Goal: Information Seeking & Learning: Find specific page/section

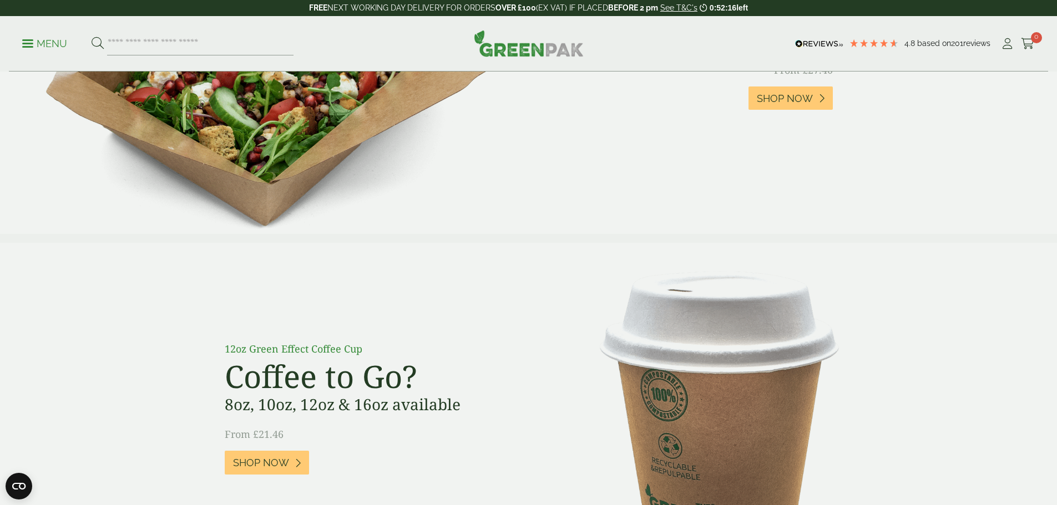
scroll to position [499, 0]
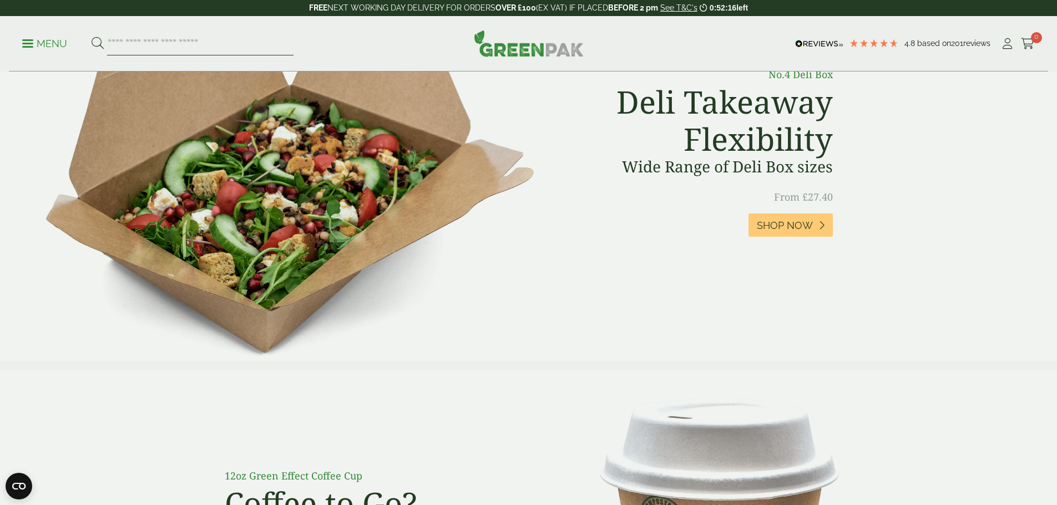
click at [154, 44] on input "search" at bounding box center [200, 43] width 186 height 23
type input "*******"
click at [92, 37] on button at bounding box center [98, 44] width 12 height 14
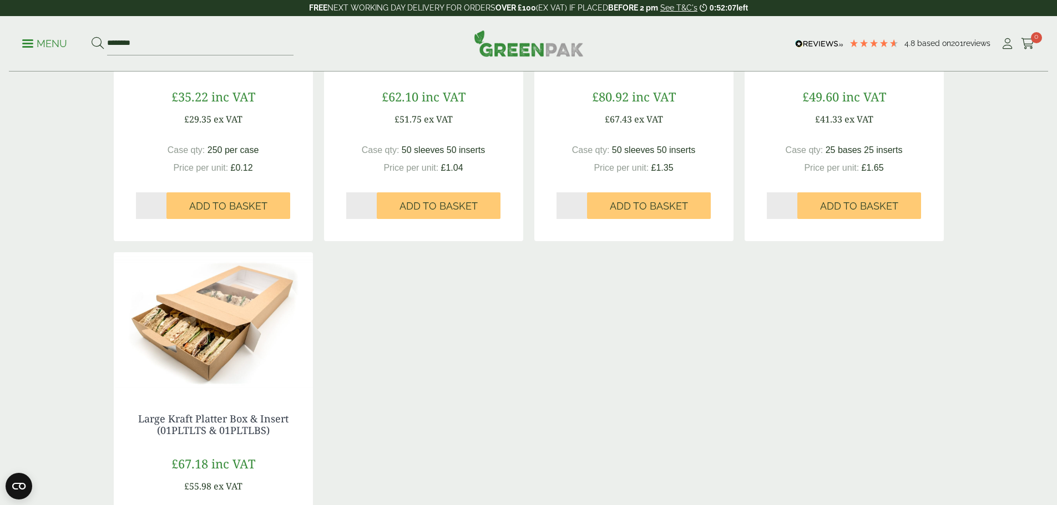
scroll to position [388, 0]
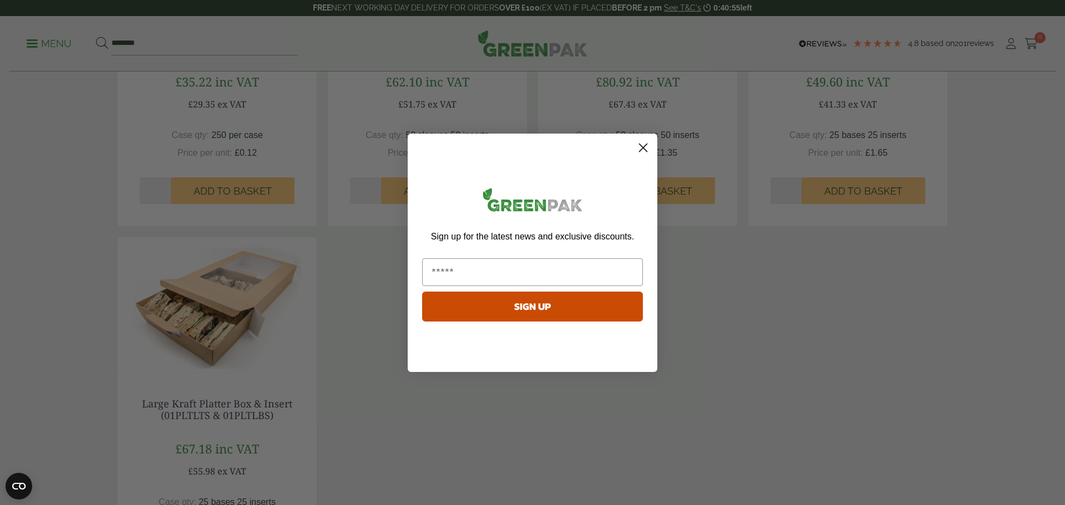
click at [644, 146] on circle "Close dialog" at bounding box center [643, 147] width 18 height 18
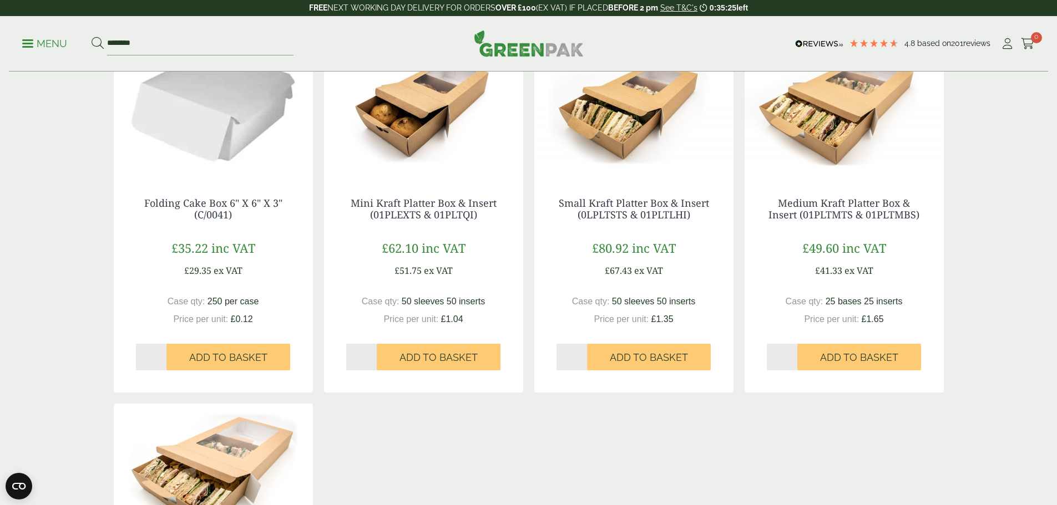
scroll to position [111, 0]
